Goal: Use online tool/utility: Utilize a website feature to perform a specific function

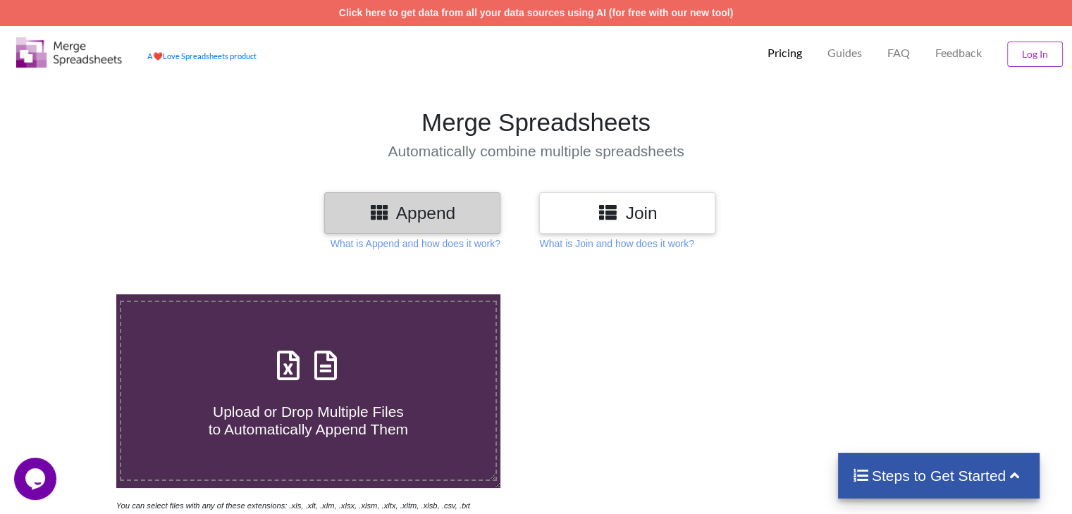
click at [313, 396] on h4 "Upload or Drop Multiple Files to Automatically Append Them" at bounding box center [307, 412] width 373 height 54
click at [73, 294] on input "Upload or Drop Multiple Files to Automatically Append Them" at bounding box center [73, 294] width 0 height 0
type input "C:\fakepath\ASE-ADA Detail 0722-0923.xlsx"
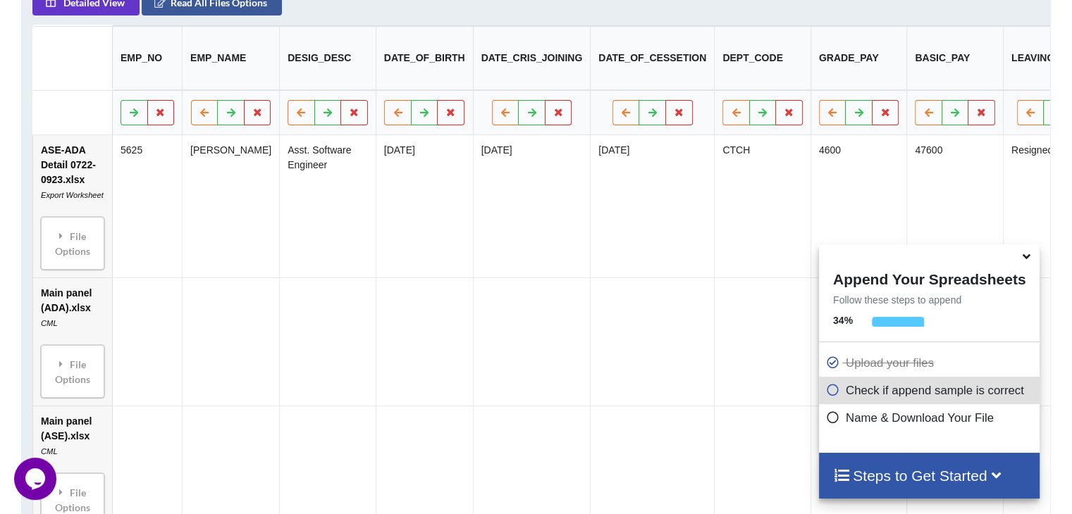
scroll to position [697, 0]
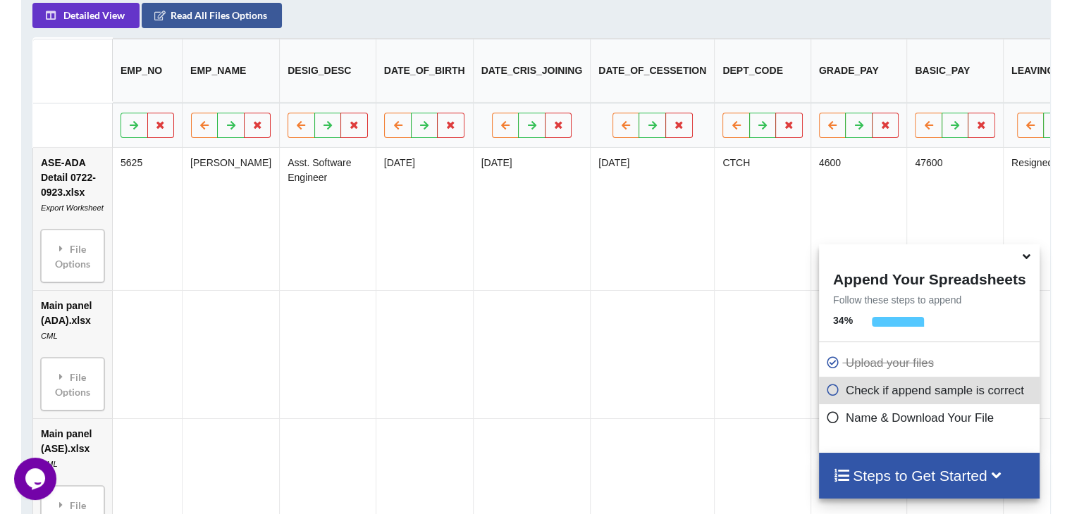
click at [74, 345] on td "Main panel (ADA).xlsx CML File Options Import Other Sheets File Options Delete …" at bounding box center [72, 354] width 79 height 128
click at [70, 254] on div "File Options" at bounding box center [72, 256] width 55 height 44
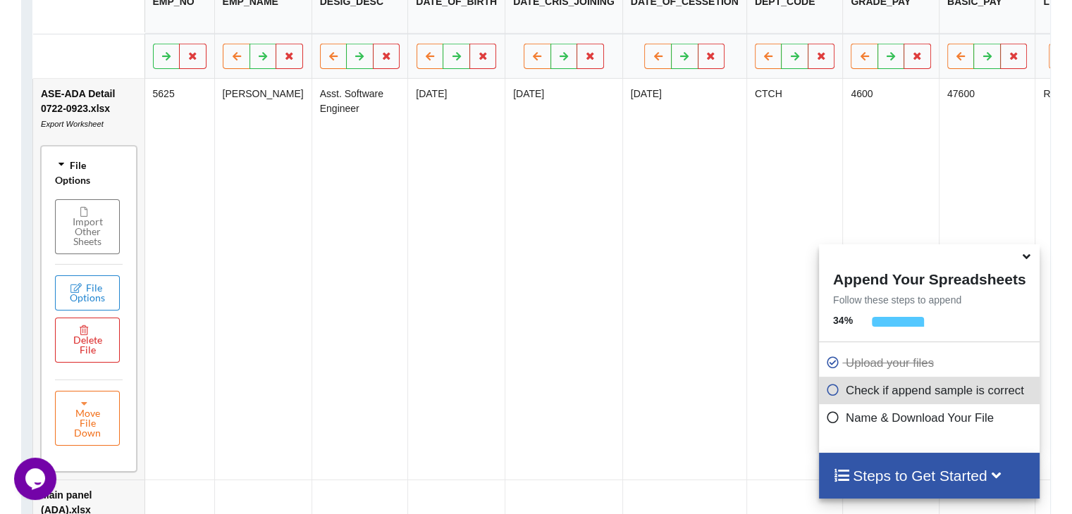
scroll to position [626, 0]
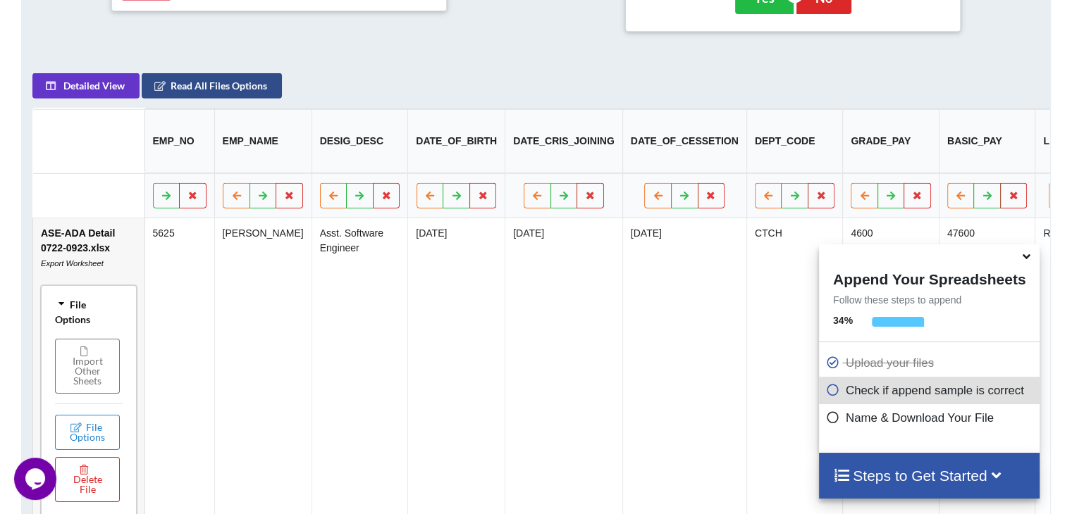
click at [207, 90] on button "Read All Files Options" at bounding box center [212, 85] width 140 height 25
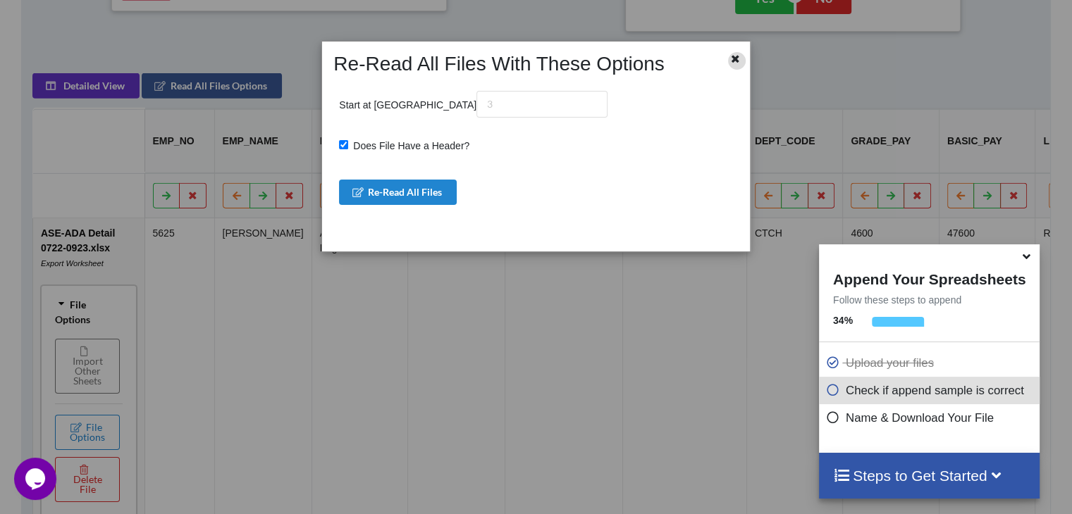
click at [736, 62] on icon at bounding box center [735, 57] width 12 height 10
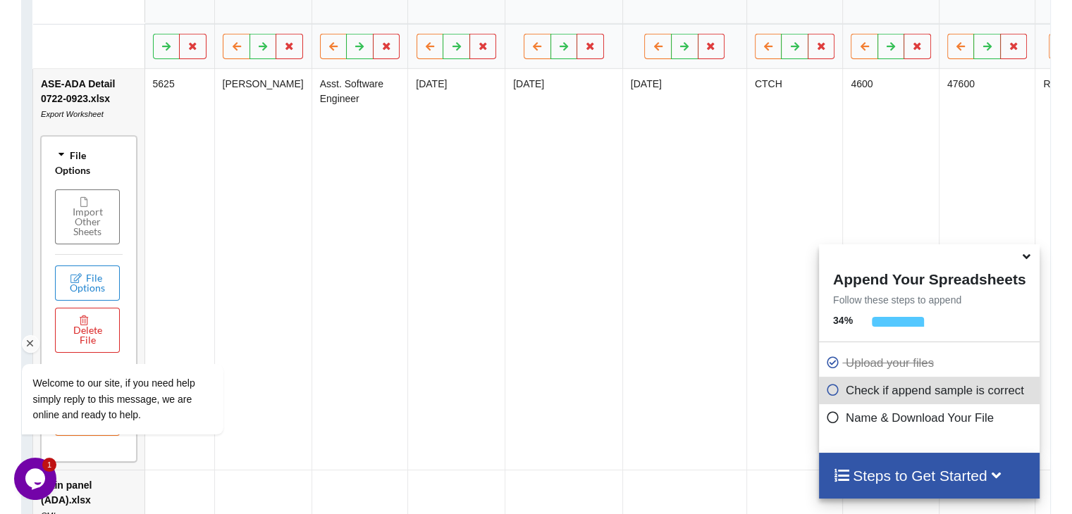
scroll to position [767, 0]
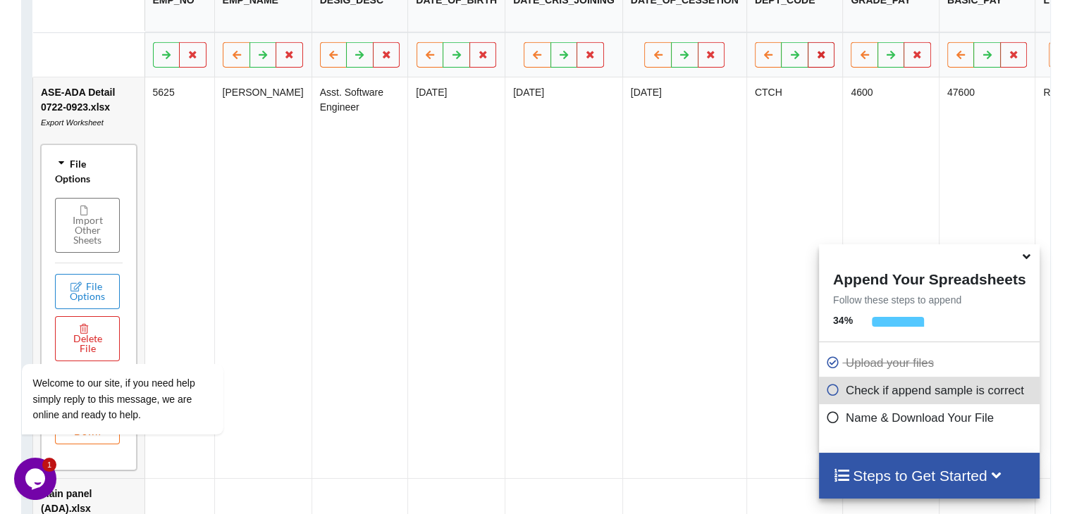
click at [815, 58] on icon at bounding box center [821, 54] width 12 height 8
click at [727, 32] on button "Delete Column" at bounding box center [698, 33] width 94 height 25
click at [815, 58] on icon at bounding box center [821, 54] width 12 height 8
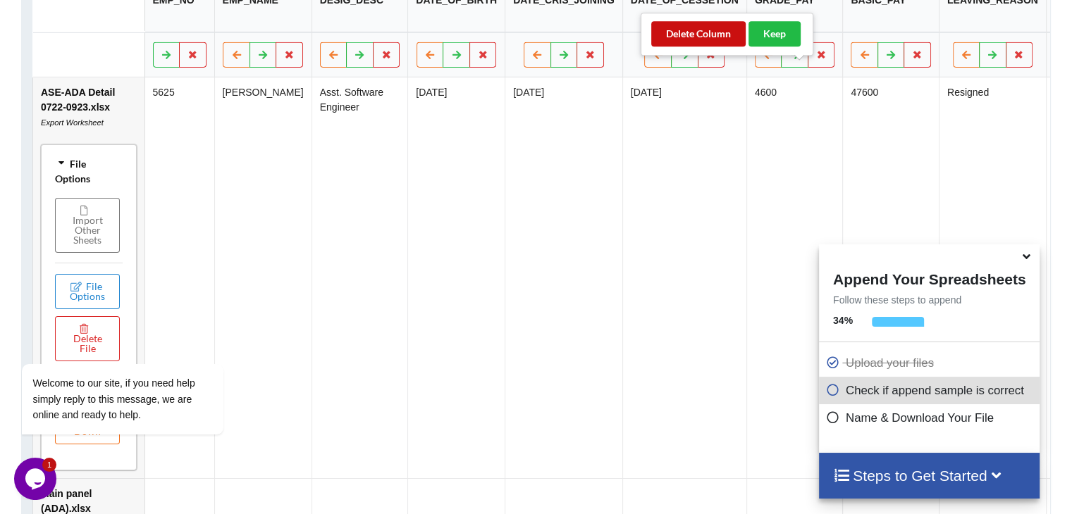
click at [714, 37] on button "Delete Column" at bounding box center [698, 33] width 94 height 25
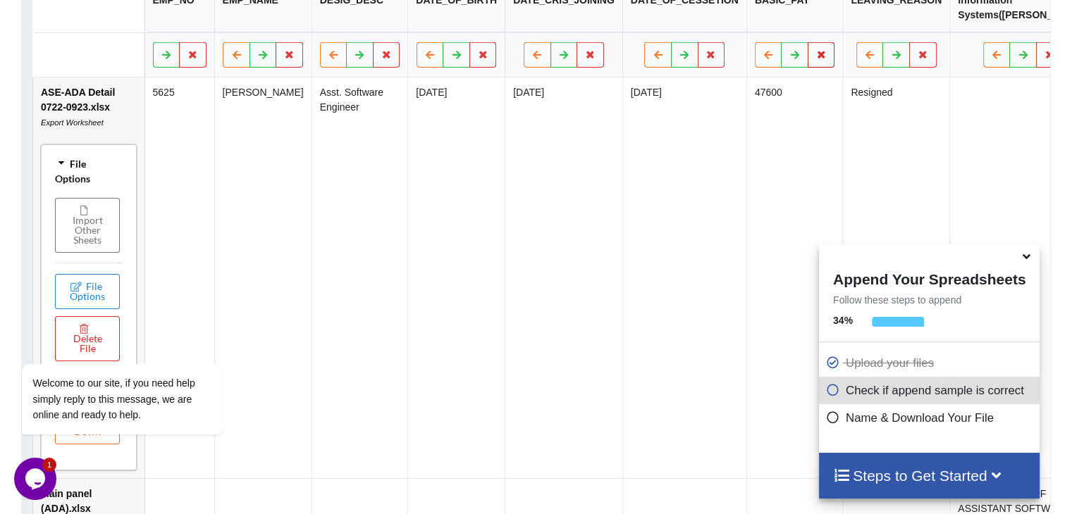
click at [815, 58] on icon at bounding box center [821, 54] width 12 height 8
click at [674, 33] on button "Delete Column" at bounding box center [698, 33] width 94 height 25
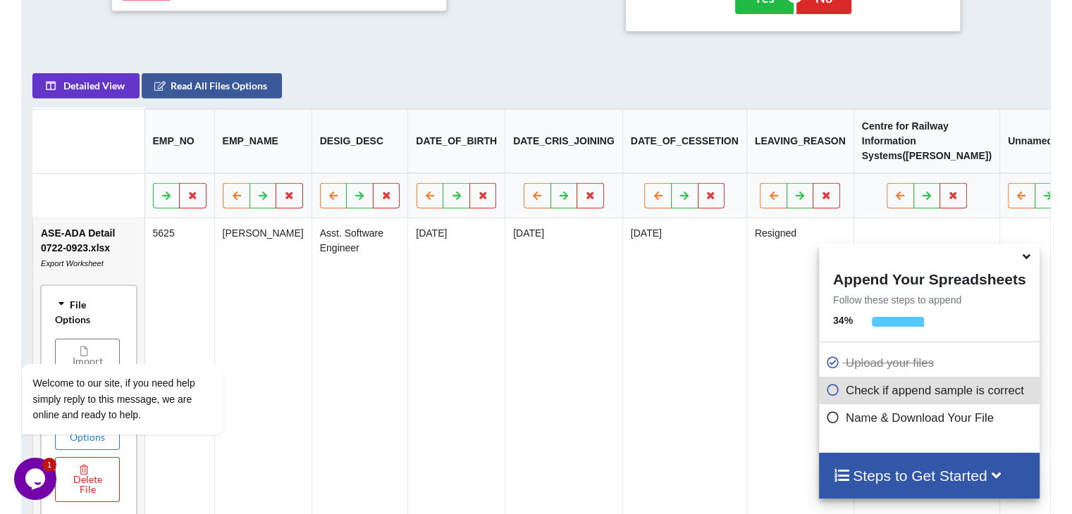
scroll to position [697, 0]
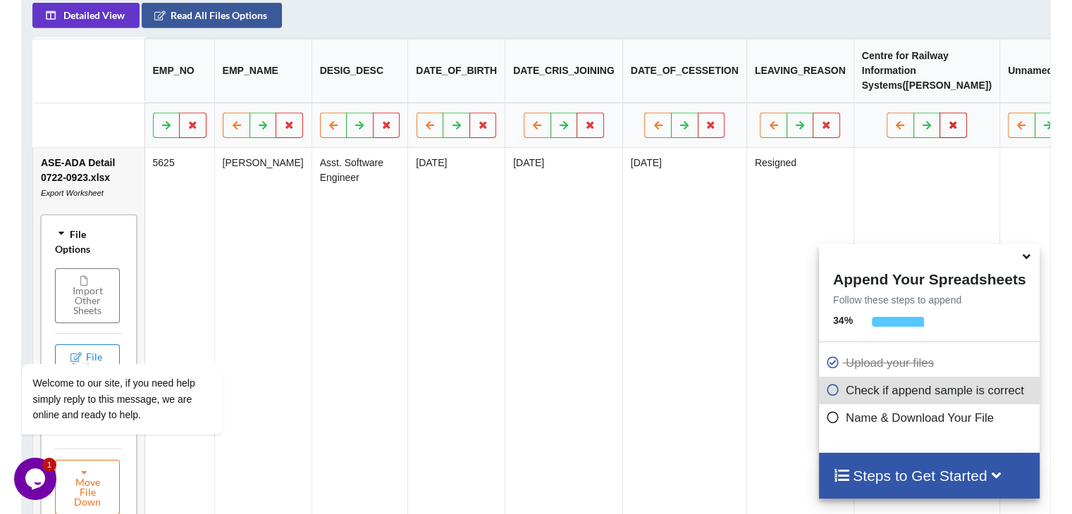
click at [947, 129] on icon at bounding box center [953, 124] width 12 height 8
click at [814, 97] on button "Delete Column" at bounding box center [799, 104] width 94 height 25
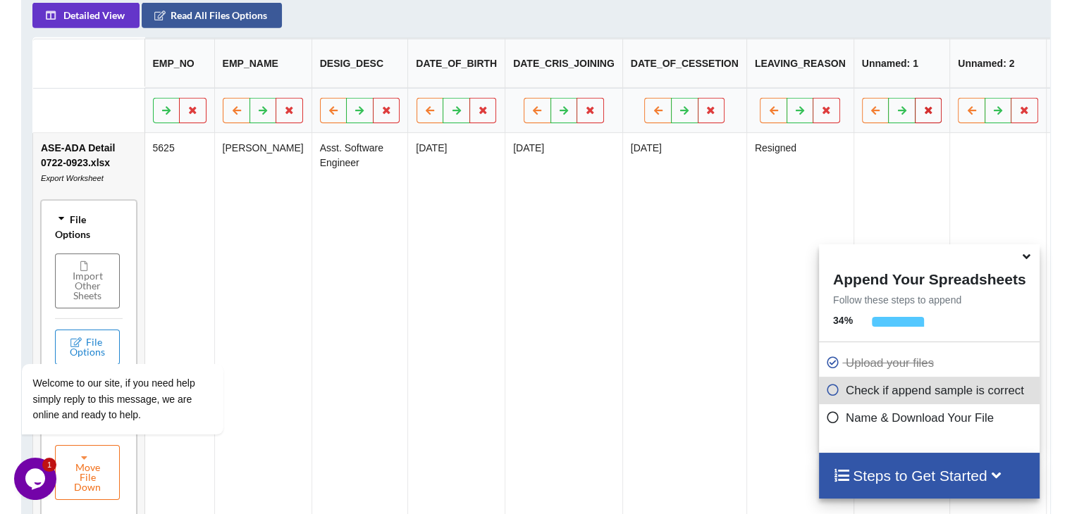
click at [922, 111] on icon at bounding box center [928, 110] width 12 height 8
click at [811, 80] on button "Delete Column" at bounding box center [799, 74] width 94 height 25
click at [922, 113] on icon at bounding box center [928, 110] width 12 height 8
click at [806, 75] on button "Delete Column" at bounding box center [799, 74] width 94 height 25
click at [914, 108] on button at bounding box center [927, 110] width 27 height 25
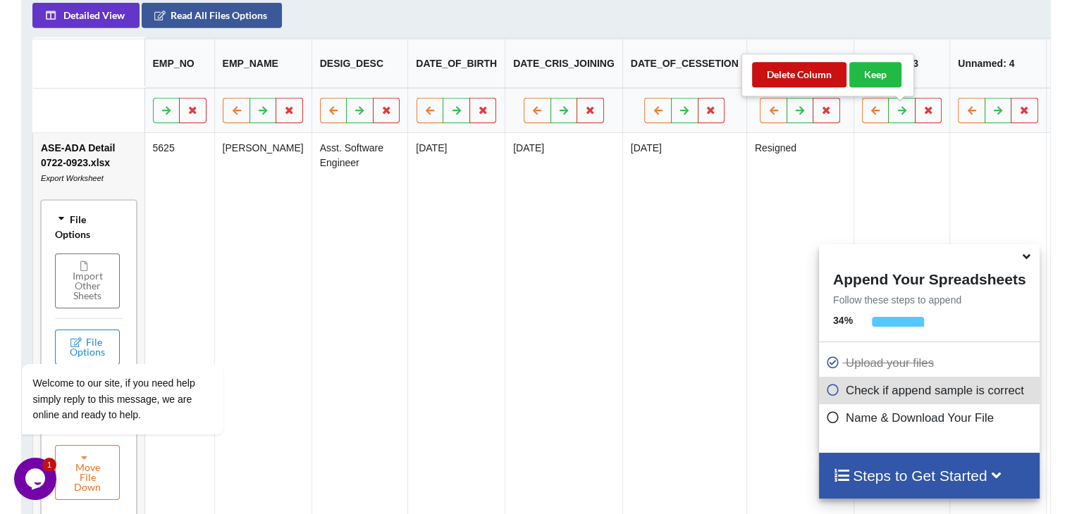
click at [817, 75] on button "Delete Column" at bounding box center [799, 74] width 94 height 25
click at [914, 118] on button at bounding box center [927, 110] width 27 height 25
click at [796, 71] on button "Delete Column" at bounding box center [799, 74] width 94 height 25
click at [914, 115] on button at bounding box center [927, 110] width 27 height 25
click at [770, 66] on button "Delete Column" at bounding box center [799, 74] width 94 height 25
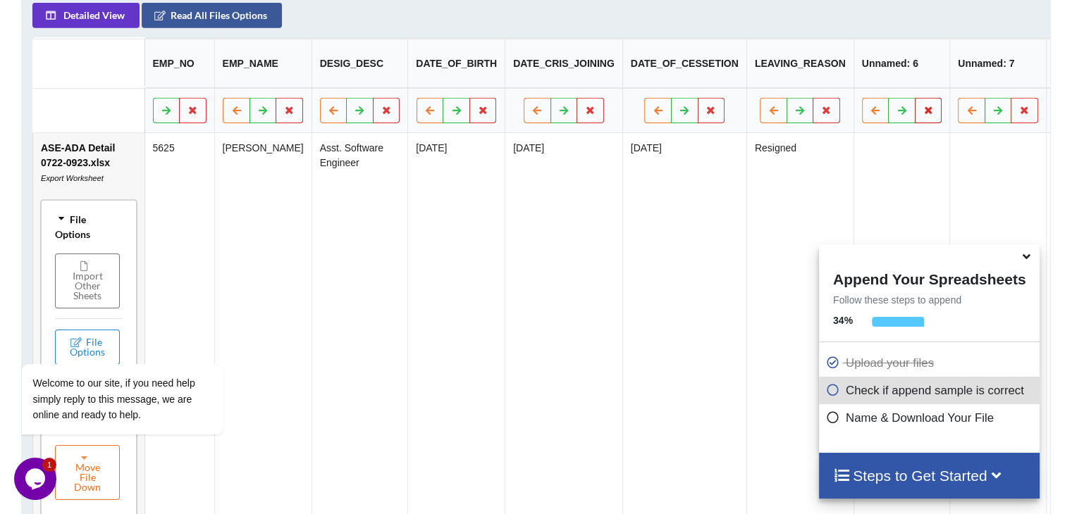
click at [922, 114] on icon at bounding box center [928, 110] width 12 height 8
click at [808, 77] on button "Delete Column" at bounding box center [799, 74] width 94 height 25
click at [922, 114] on icon at bounding box center [928, 110] width 12 height 8
click at [812, 72] on button "Delete Column" at bounding box center [799, 74] width 94 height 25
click at [914, 106] on button at bounding box center [927, 110] width 27 height 25
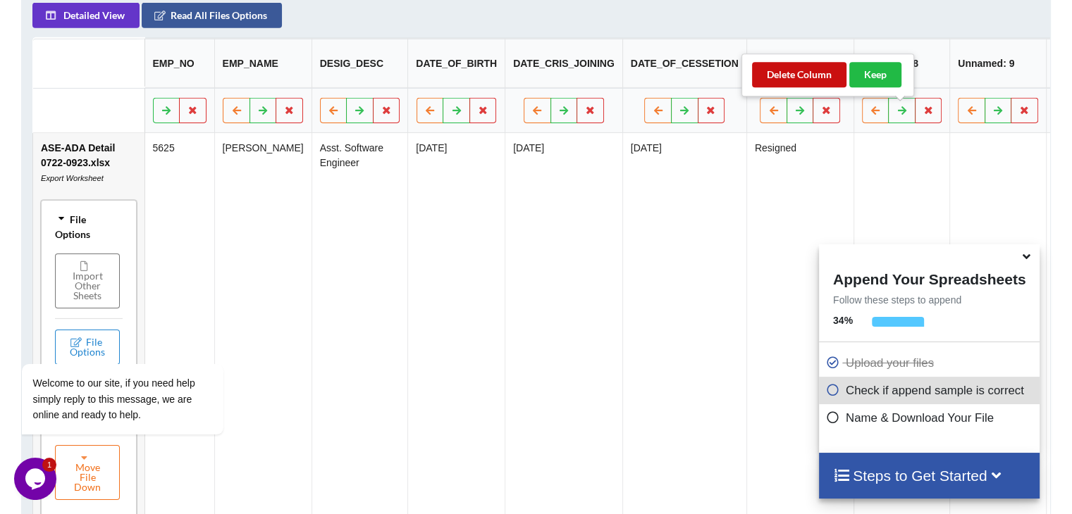
click at [814, 80] on button "Delete Column" at bounding box center [799, 74] width 94 height 25
click at [922, 114] on icon at bounding box center [928, 110] width 12 height 8
click at [802, 66] on button "Delete Column" at bounding box center [799, 74] width 94 height 25
click at [914, 120] on button at bounding box center [927, 110] width 27 height 25
click at [805, 67] on button "Delete Column" at bounding box center [799, 74] width 94 height 25
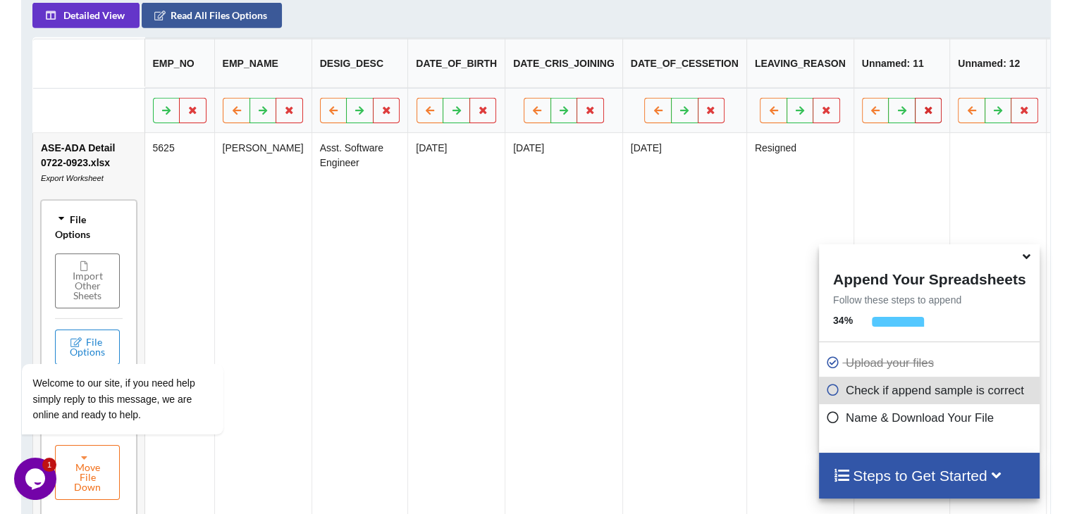
click at [922, 113] on icon at bounding box center [928, 110] width 12 height 8
click at [802, 65] on button "Delete Column" at bounding box center [799, 74] width 94 height 25
click at [914, 118] on button at bounding box center [927, 110] width 27 height 25
click at [783, 63] on button "Delete Column" at bounding box center [799, 74] width 94 height 25
click at [914, 123] on button at bounding box center [927, 110] width 27 height 25
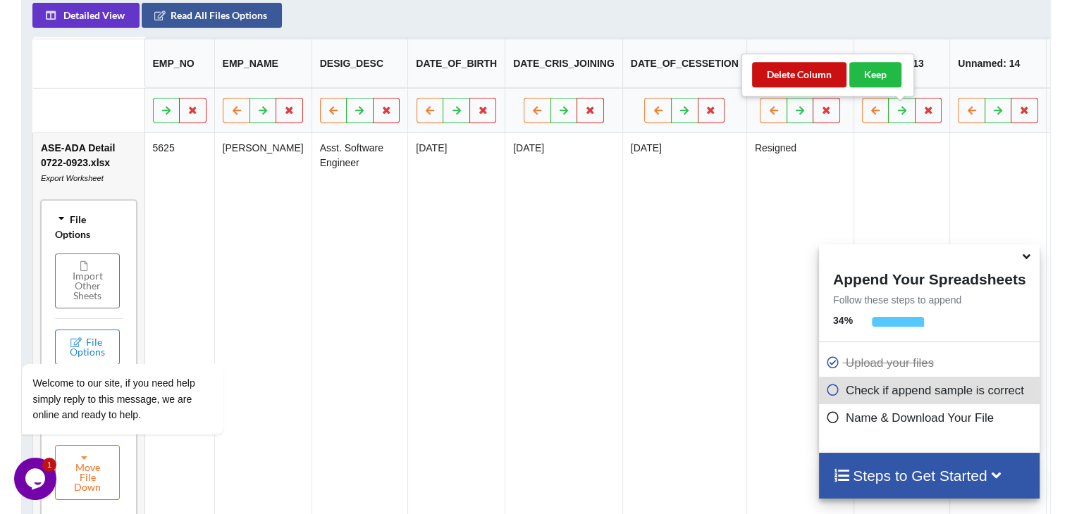
click at [810, 74] on button "Delete Column" at bounding box center [799, 74] width 94 height 25
click at [922, 114] on icon at bounding box center [928, 110] width 12 height 8
click at [826, 76] on button "Delete Column" at bounding box center [799, 74] width 94 height 25
click at [914, 122] on button at bounding box center [927, 110] width 27 height 25
click at [824, 76] on button "Delete Column" at bounding box center [799, 74] width 94 height 25
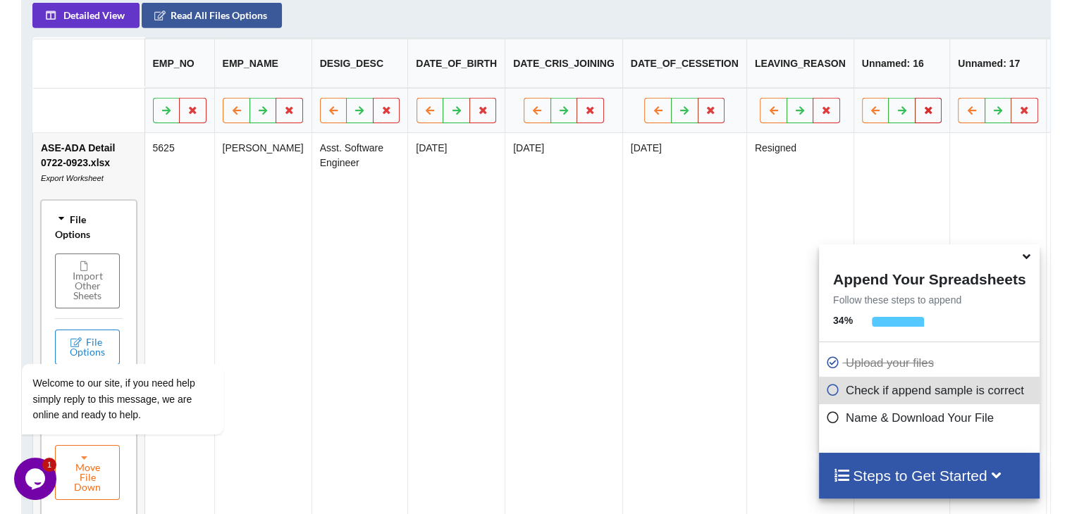
click at [914, 120] on button at bounding box center [927, 110] width 27 height 25
click at [819, 75] on button "Delete Column" at bounding box center [799, 74] width 94 height 25
click at [914, 122] on button at bounding box center [927, 110] width 27 height 25
click at [809, 77] on button "Delete Column" at bounding box center [799, 74] width 94 height 25
click at [922, 114] on icon at bounding box center [928, 110] width 12 height 8
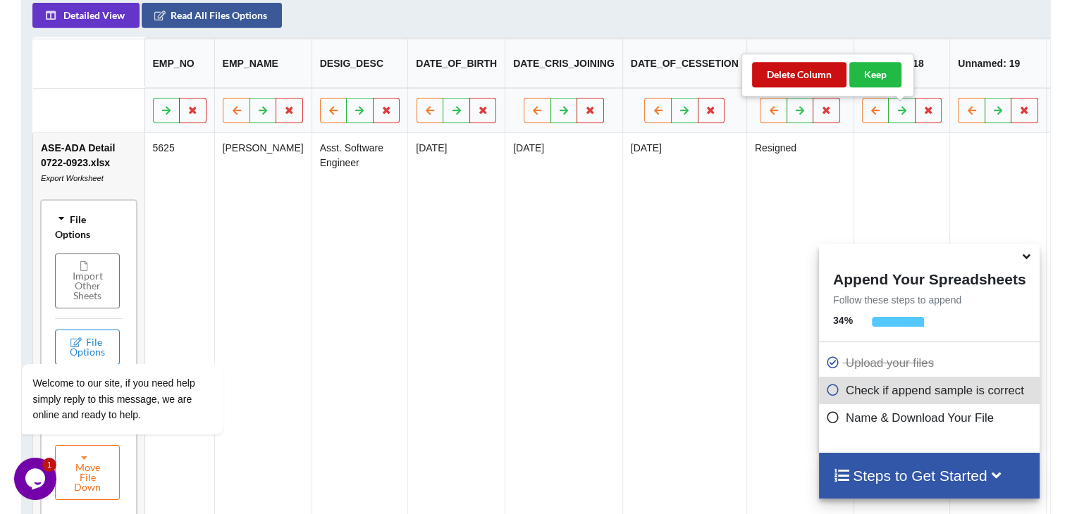
click at [817, 72] on button "Delete Column" at bounding box center [799, 74] width 94 height 25
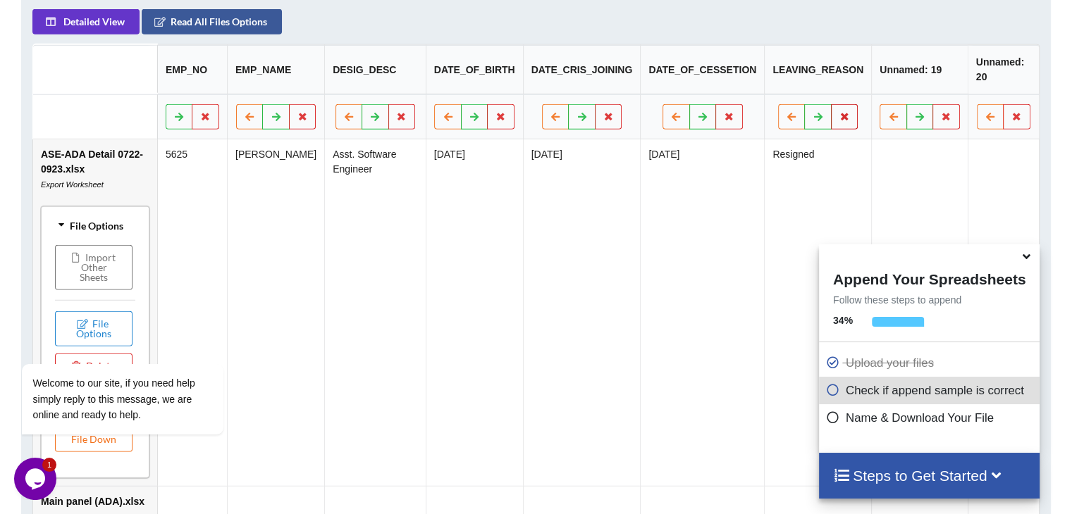
click at [848, 116] on icon at bounding box center [844, 116] width 12 height 8
click at [876, 119] on th at bounding box center [919, 116] width 97 height 45
click at [947, 115] on icon at bounding box center [946, 116] width 12 height 8
click at [834, 70] on button "Delete Column" at bounding box center [842, 73] width 94 height 25
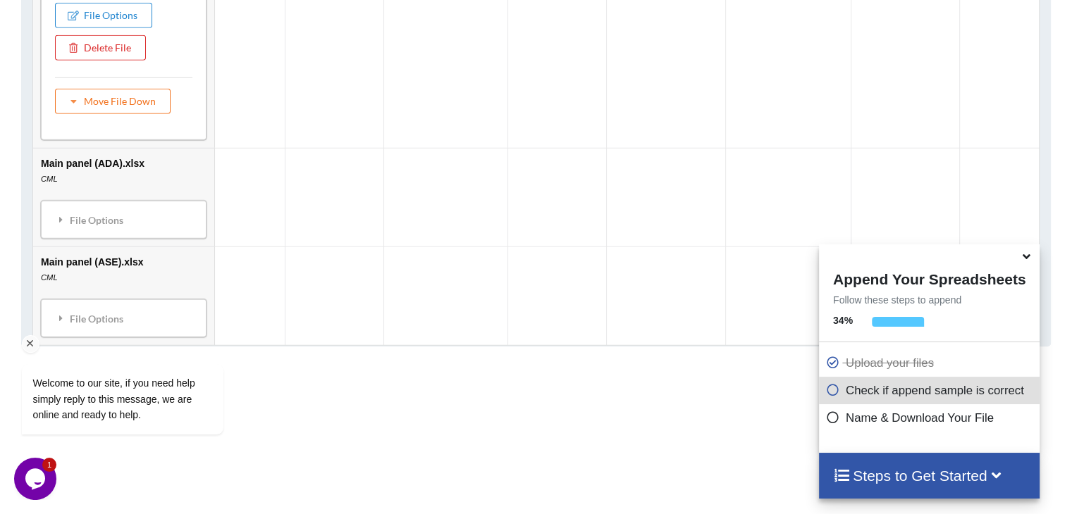
scroll to position [972, 0]
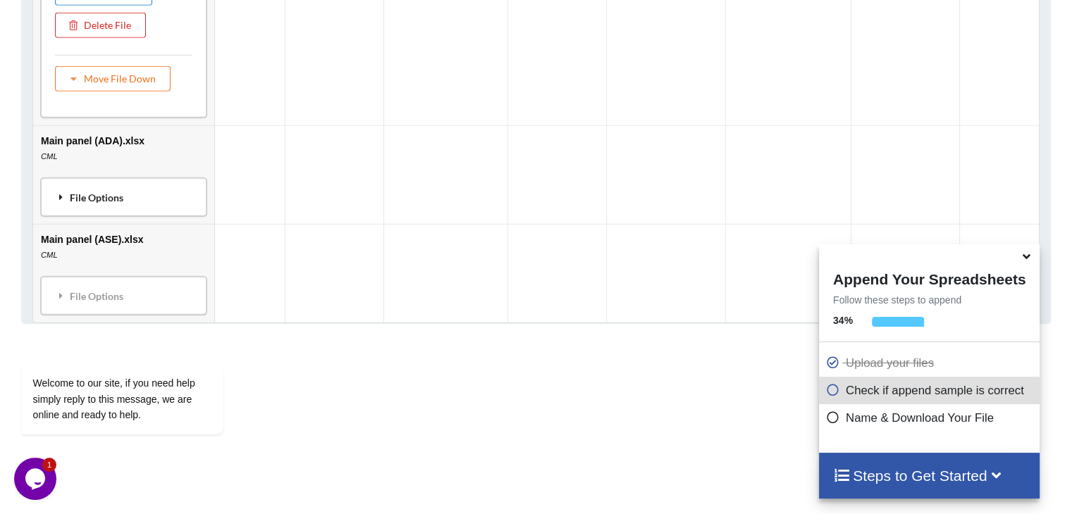
click at [112, 209] on div "File Options" at bounding box center [123, 197] width 157 height 30
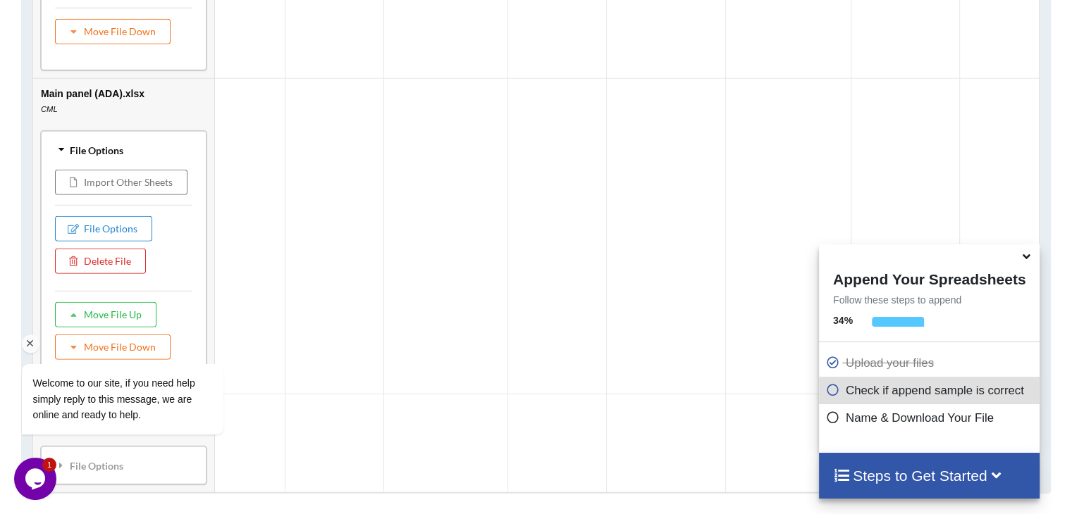
scroll to position [1043, 0]
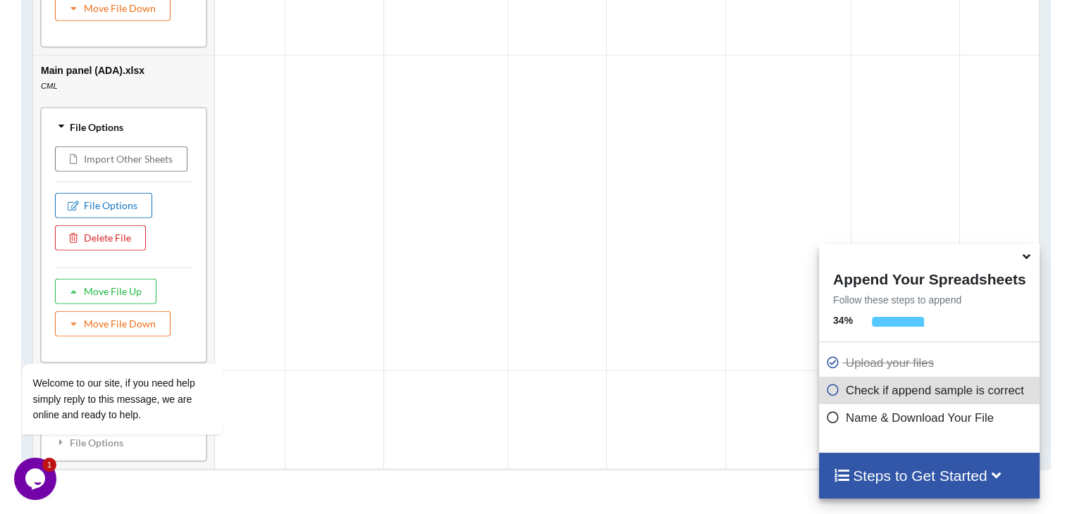
click at [122, 213] on button "File Options" at bounding box center [103, 205] width 97 height 25
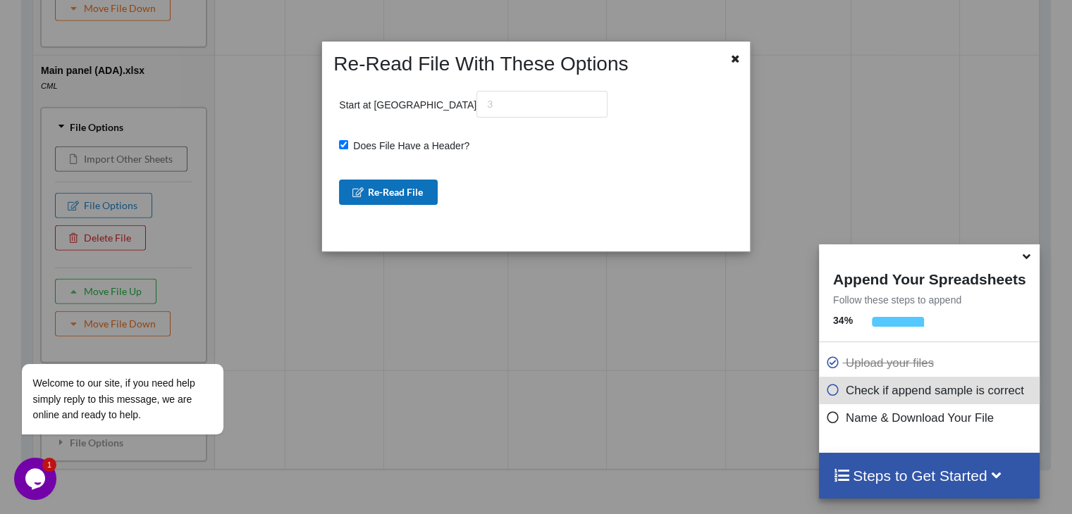
click at [409, 192] on button "Re-Read File" at bounding box center [388, 192] width 99 height 25
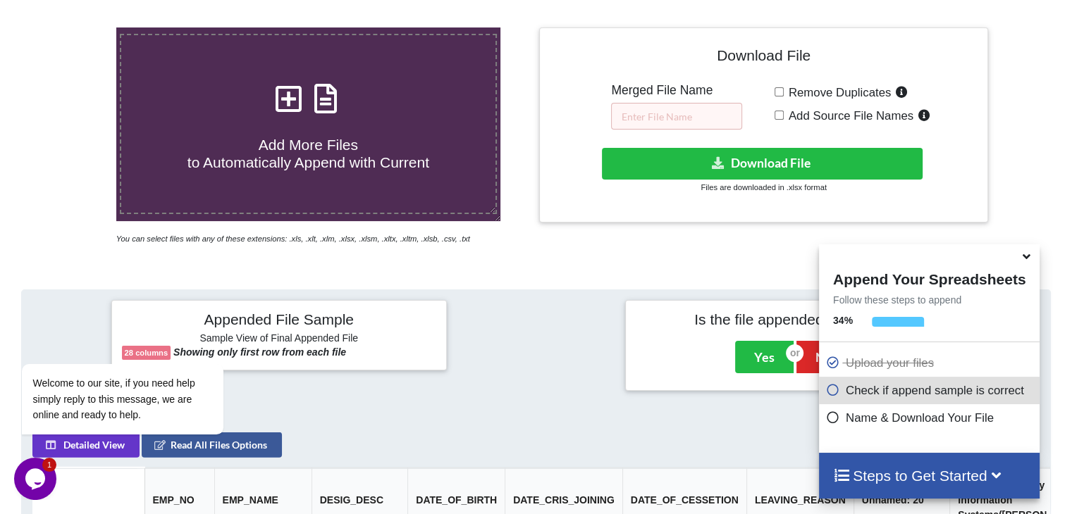
scroll to position [690, 0]
